Goal: Register for event/course

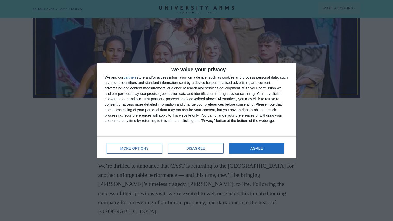
scroll to position [212, 0]
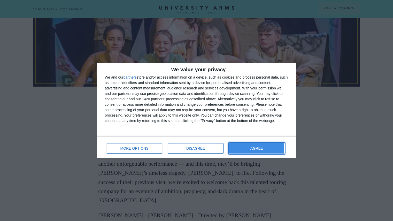
click at [250, 148] on button "AGREE" at bounding box center [256, 148] width 55 height 10
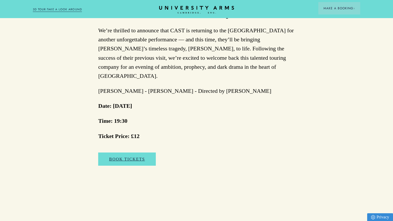
scroll to position [336, 0]
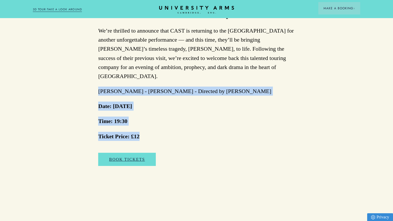
drag, startPoint x: 146, startPoint y: 129, endPoint x: 81, endPoint y: 75, distance: 85.0
click at [213, 77] on div "The final chance to see the hit show before it leaves for [GEOGRAPHIC_DATA] in …" at bounding box center [196, 86] width 196 height 182
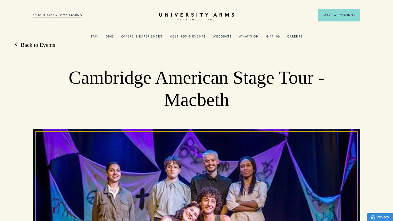
scroll to position [0, 0]
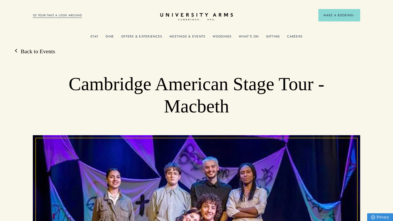
click at [196, 13] on icon at bounding box center [196, 15] width 73 height 4
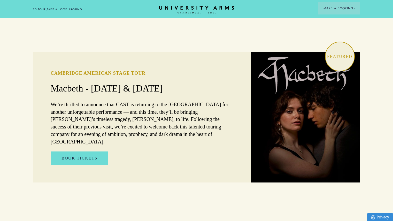
scroll to position [349, 0]
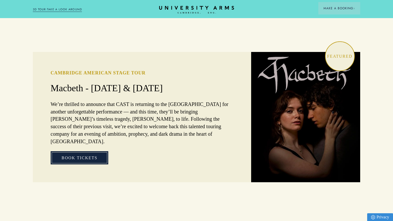
click at [83, 151] on link "Book Tickets" at bounding box center [80, 157] width 58 height 13
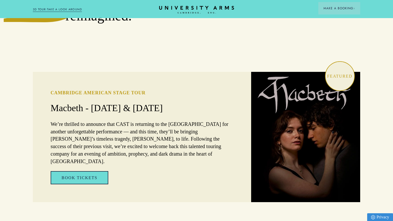
scroll to position [328, 0]
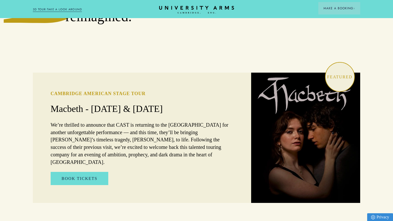
click at [108, 173] on div "Cambridge American Stage Tour Macbeth - [DATE] & [DATE] We’re thrilled to annou…" at bounding box center [142, 138] width 218 height 130
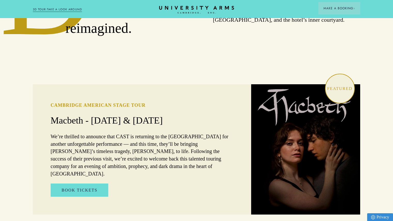
scroll to position [317, 0]
